Goal: Navigation & Orientation: Understand site structure

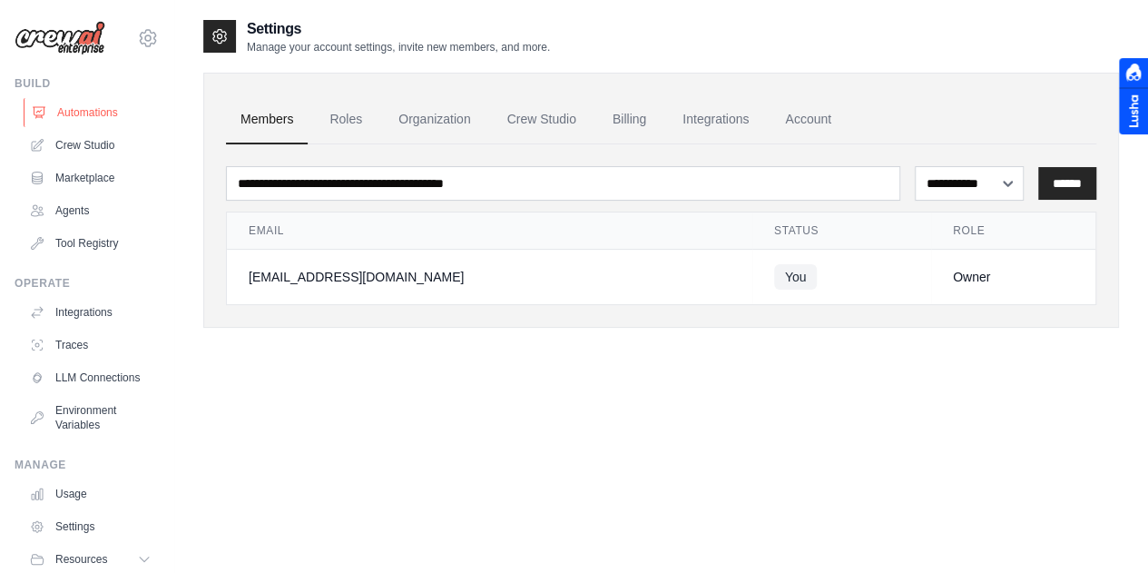
click at [102, 122] on link "Automations" at bounding box center [92, 112] width 137 height 29
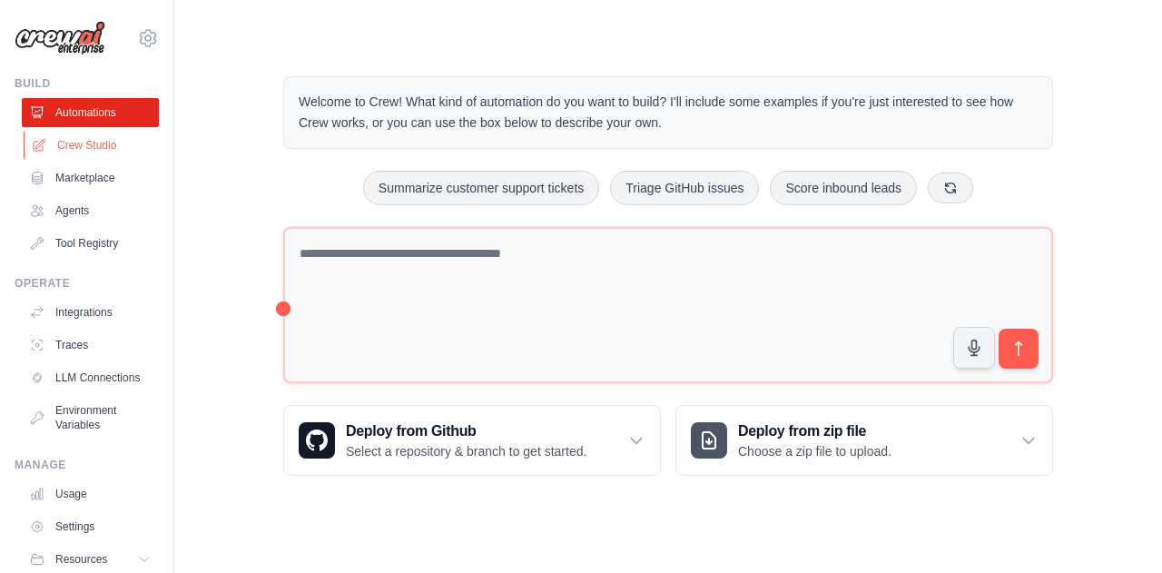
click at [83, 146] on link "Crew Studio" at bounding box center [92, 145] width 137 height 29
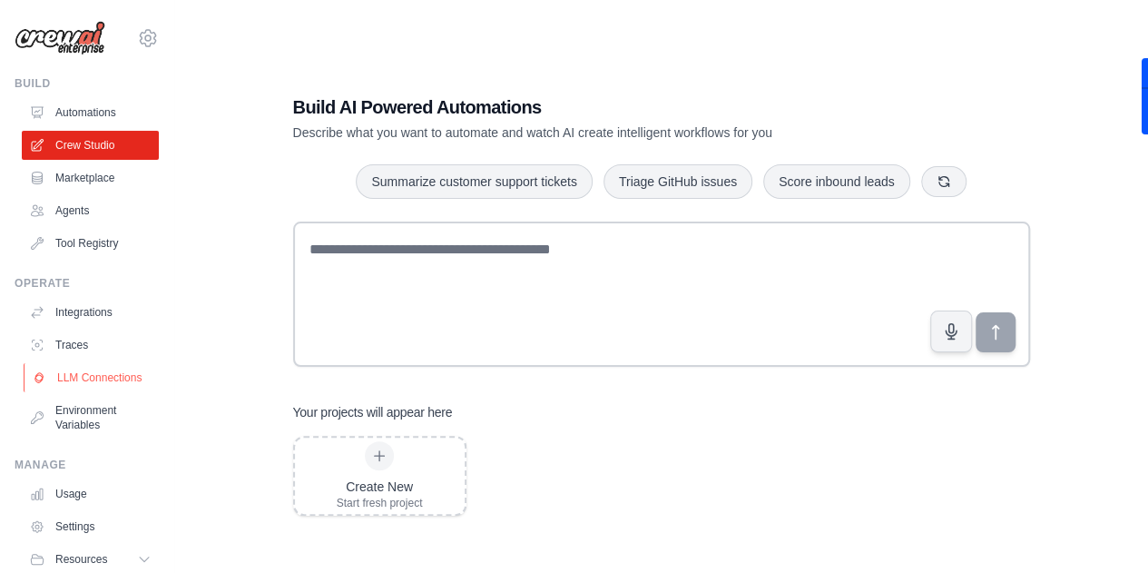
scroll to position [78, 0]
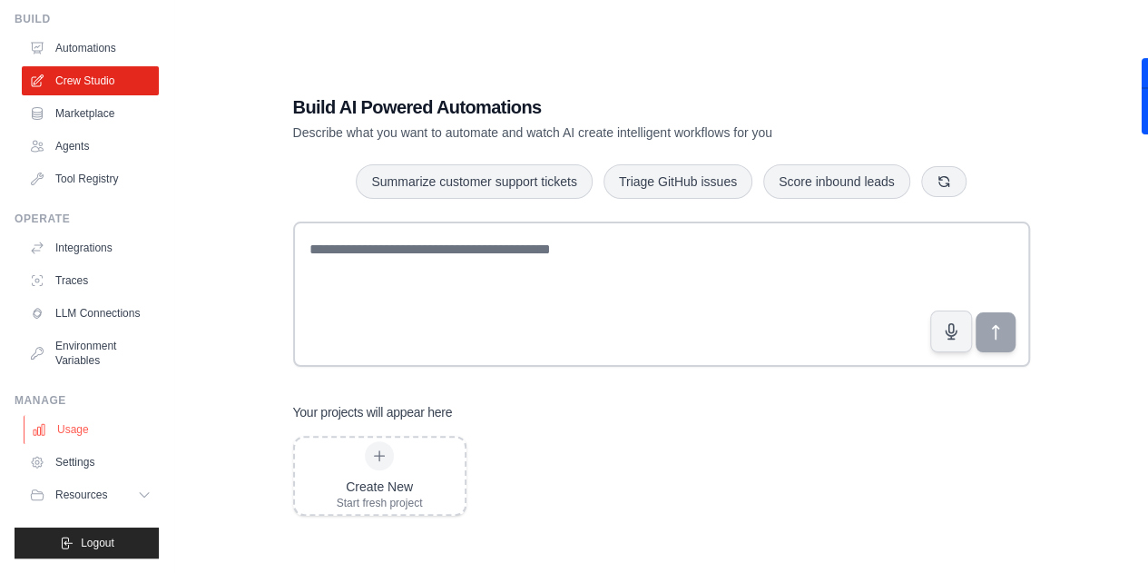
click at [84, 431] on link "Usage" at bounding box center [92, 429] width 137 height 29
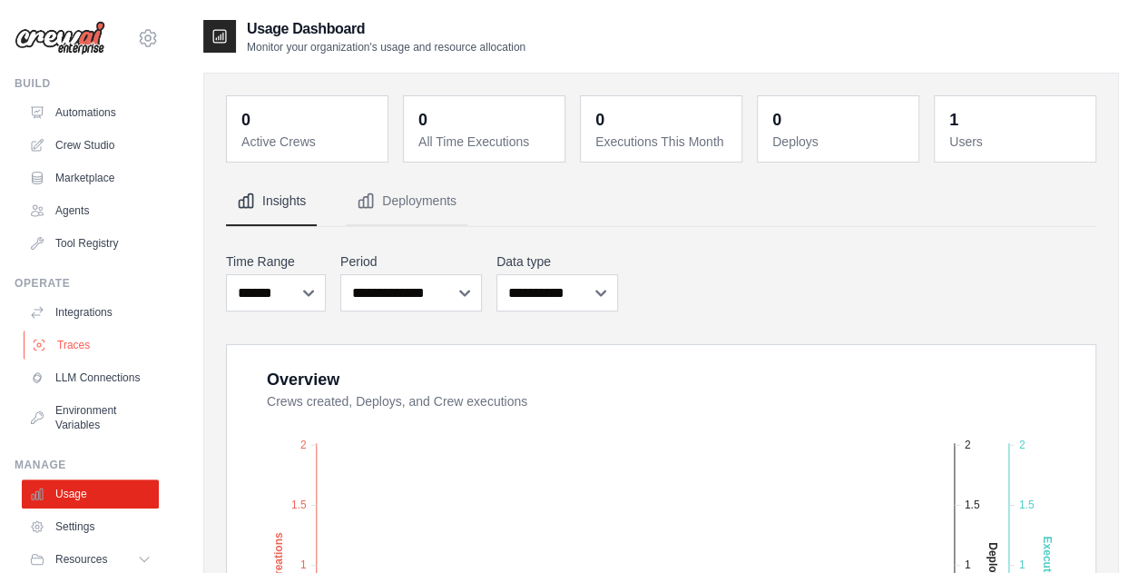
click at [91, 355] on link "Traces" at bounding box center [92, 344] width 137 height 29
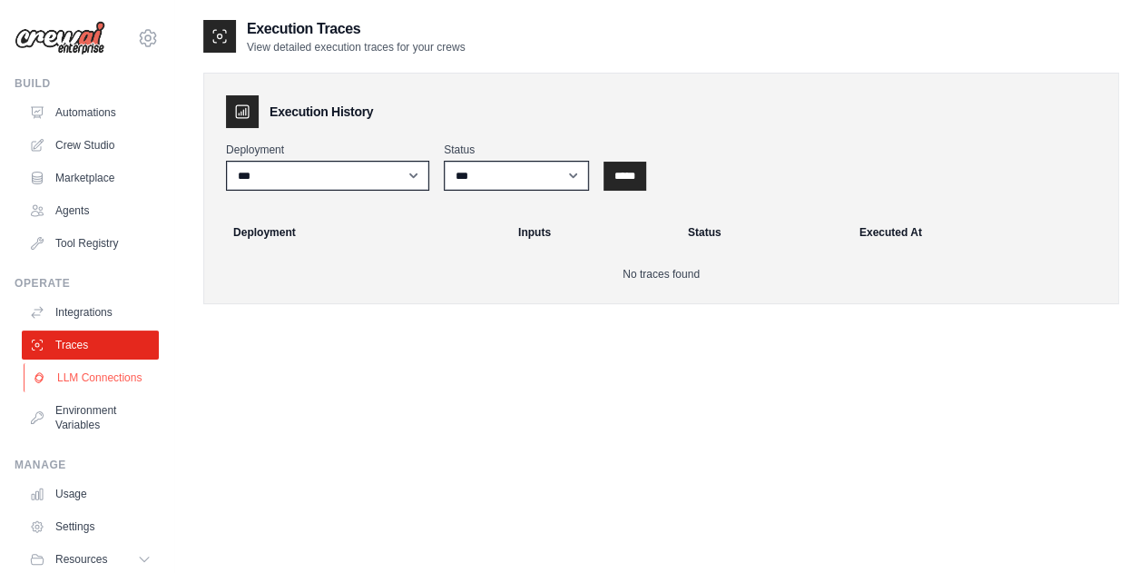
click at [93, 379] on link "LLM Connections" at bounding box center [92, 377] width 137 height 29
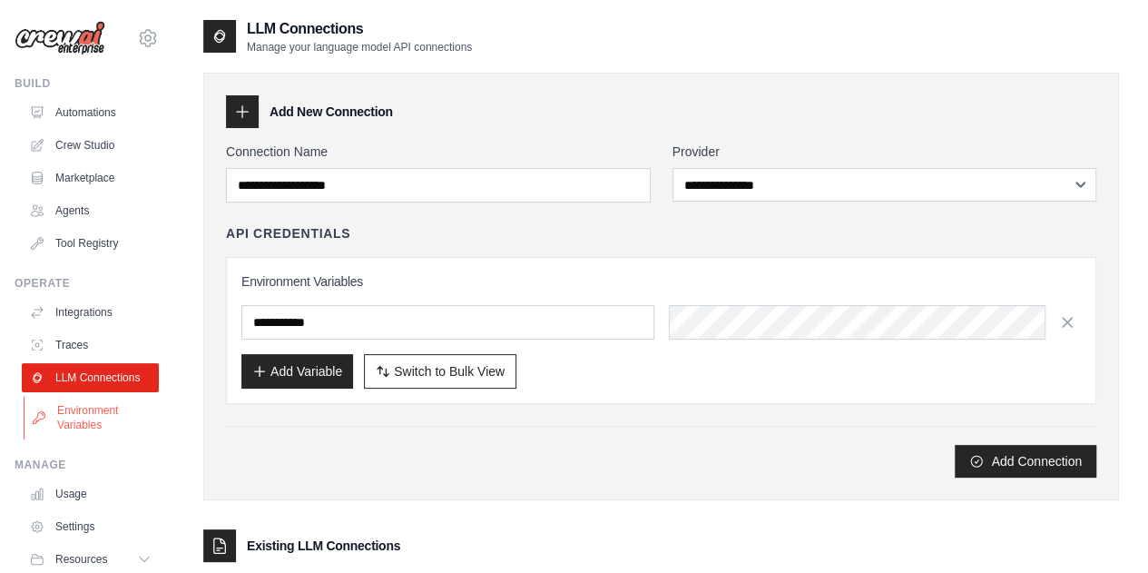
click at [73, 426] on link "Environment Variables" at bounding box center [92, 418] width 137 height 44
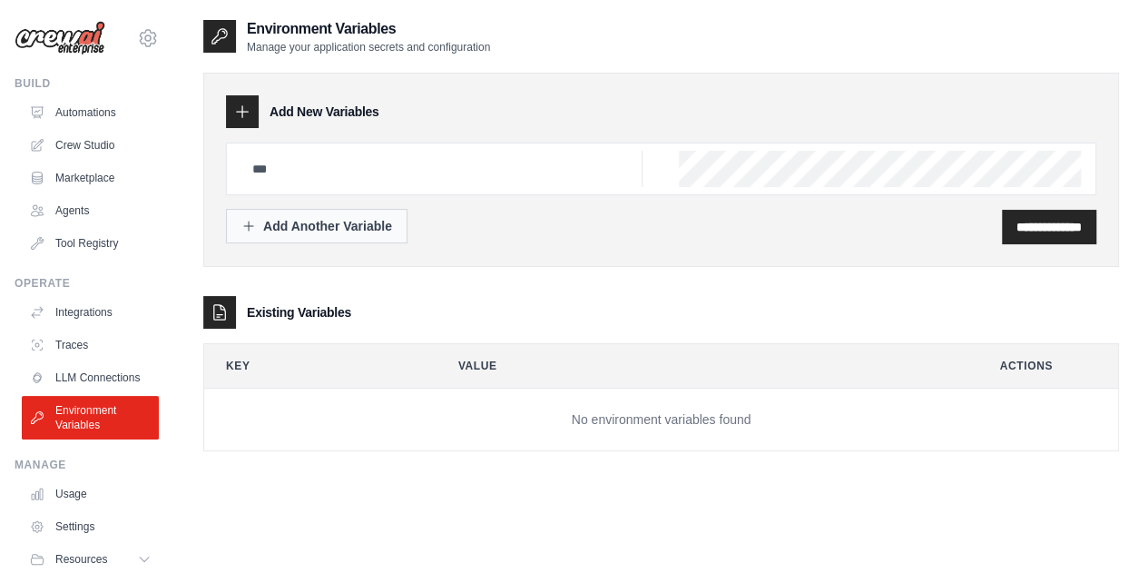
click at [281, 221] on div "Add Another Variable" at bounding box center [316, 226] width 151 height 18
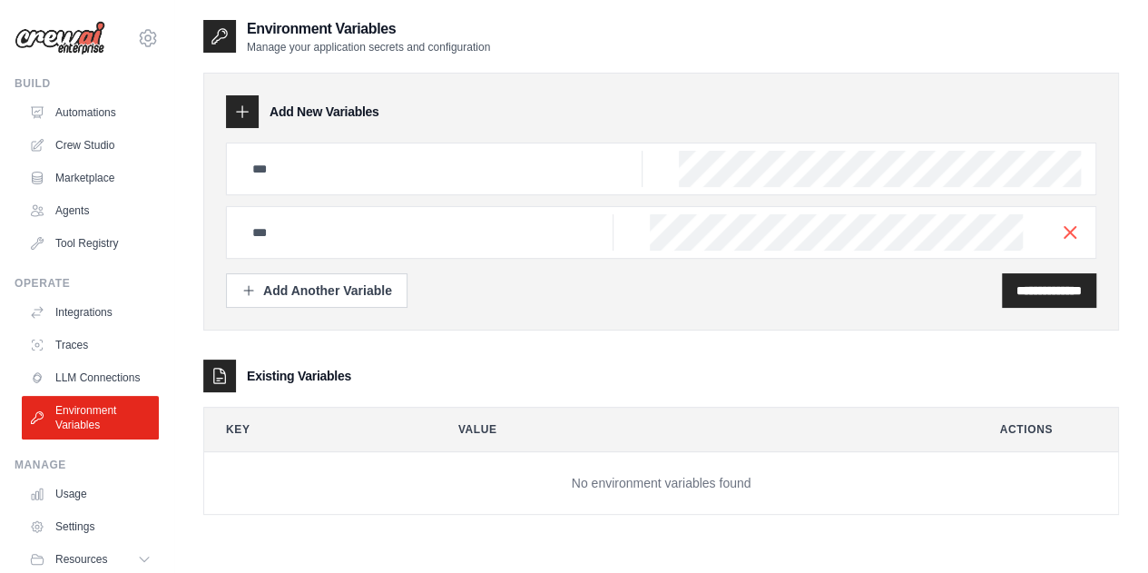
click at [241, 113] on icon at bounding box center [242, 112] width 18 height 18
click at [1067, 233] on line "button" at bounding box center [1070, 231] width 11 height 11
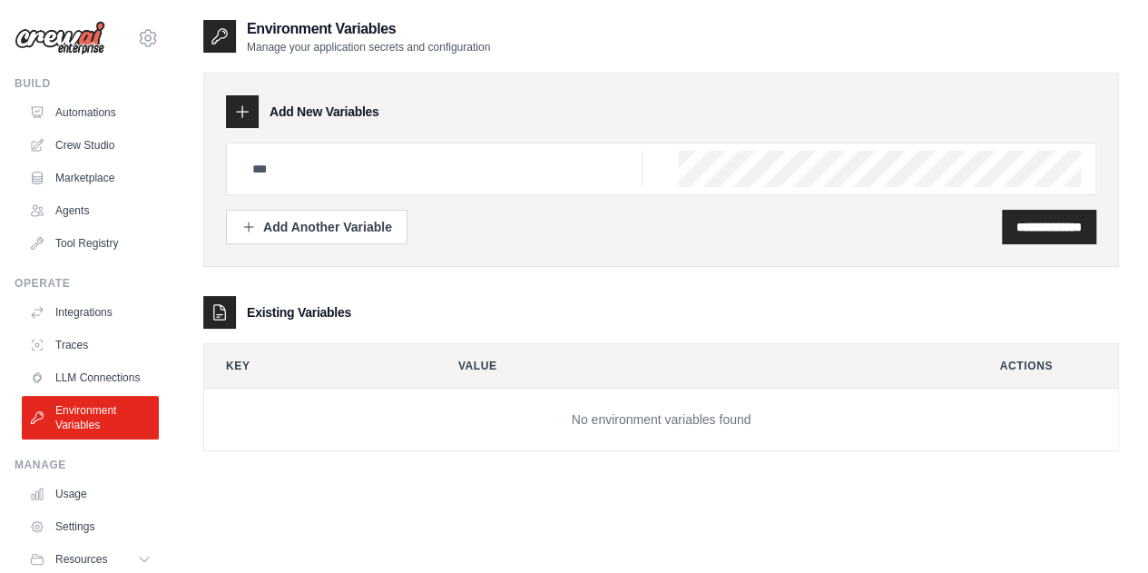
scroll to position [78, 0]
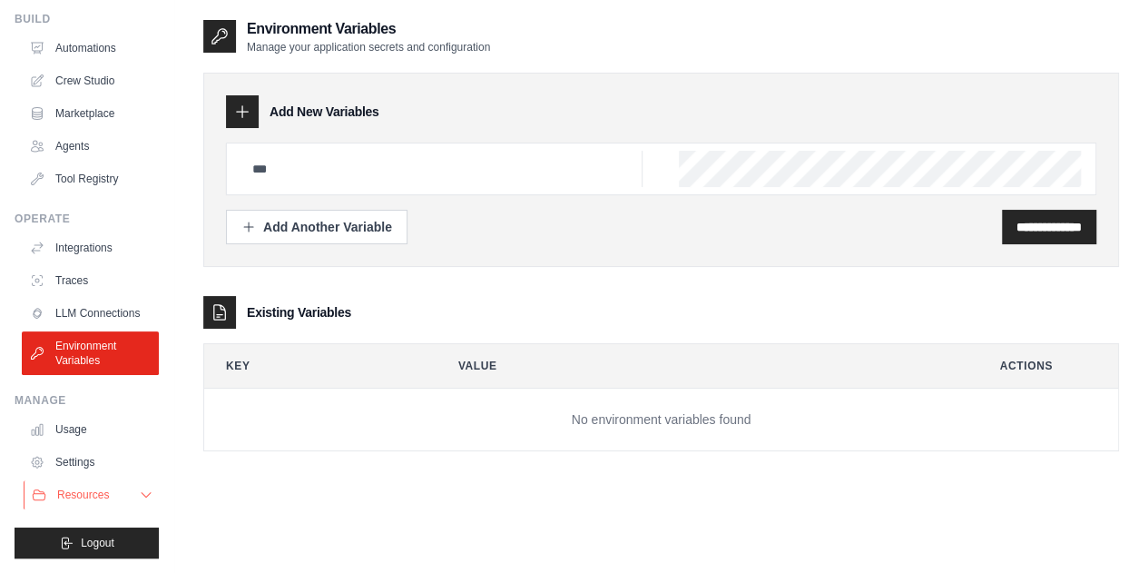
click at [139, 491] on icon at bounding box center [146, 494] width 15 height 15
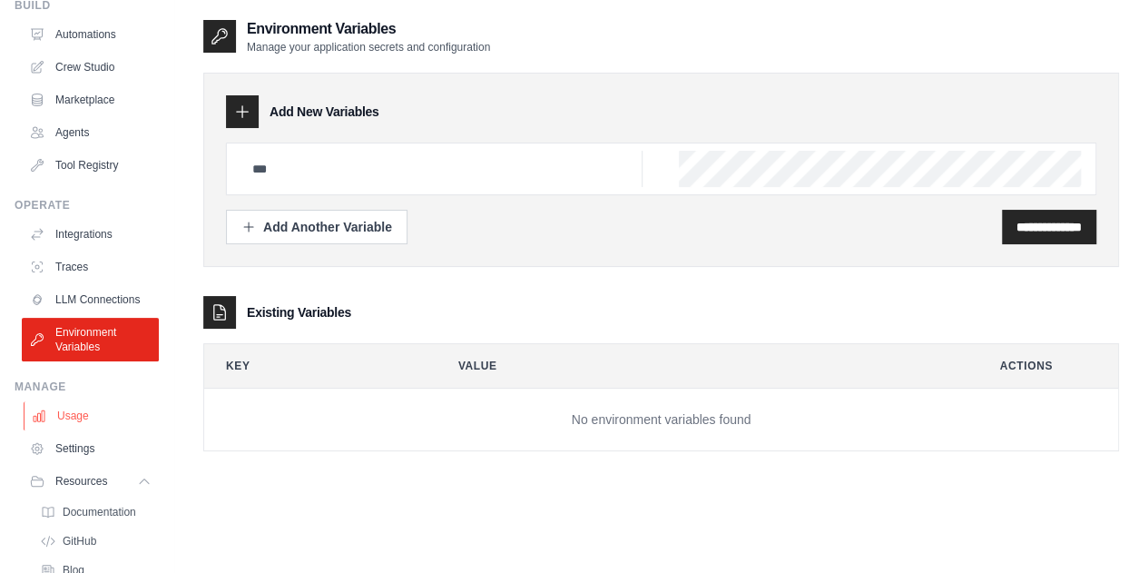
scroll to position [194, 0]
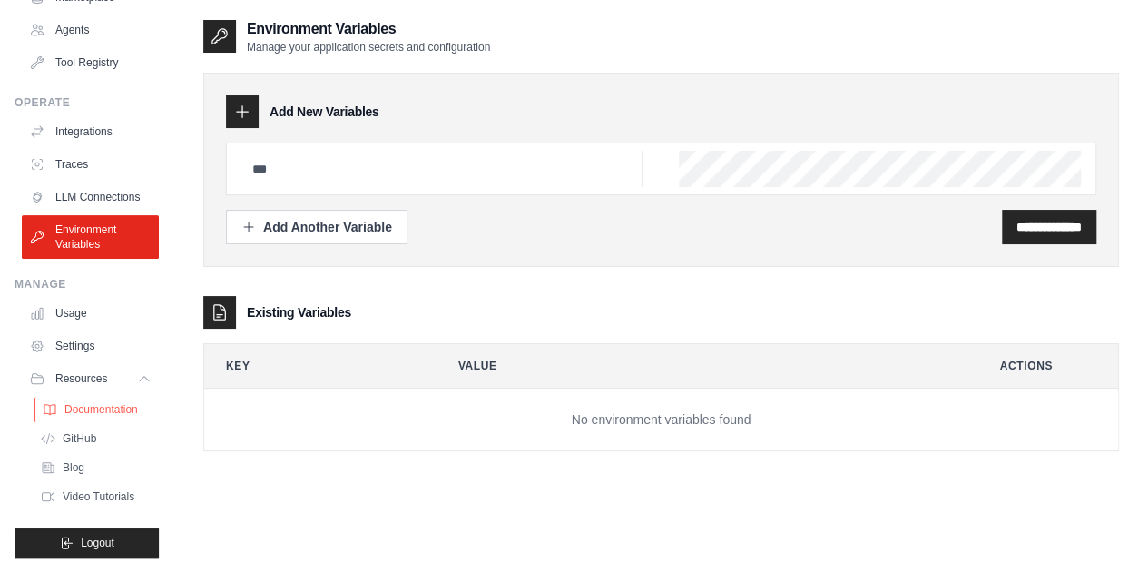
click at [89, 397] on li "Resources Documentation GitHub" at bounding box center [90, 436] width 137 height 145
click at [84, 438] on span "GitHub" at bounding box center [81, 438] width 34 height 15
